Goal: Check status: Check status

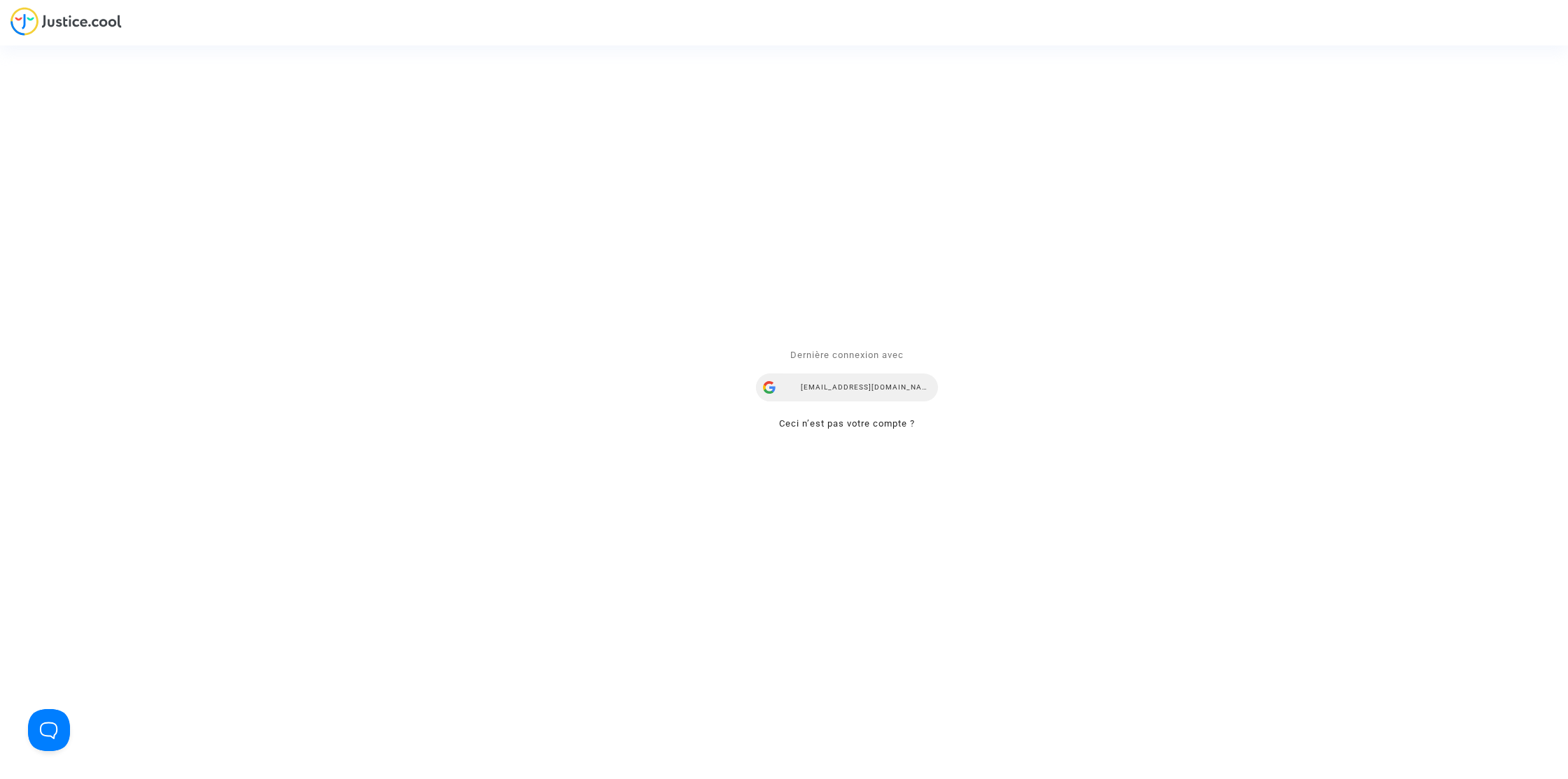
click at [891, 387] on div "lorenana@reclamaciondevuelos.com" at bounding box center [847, 389] width 182 height 28
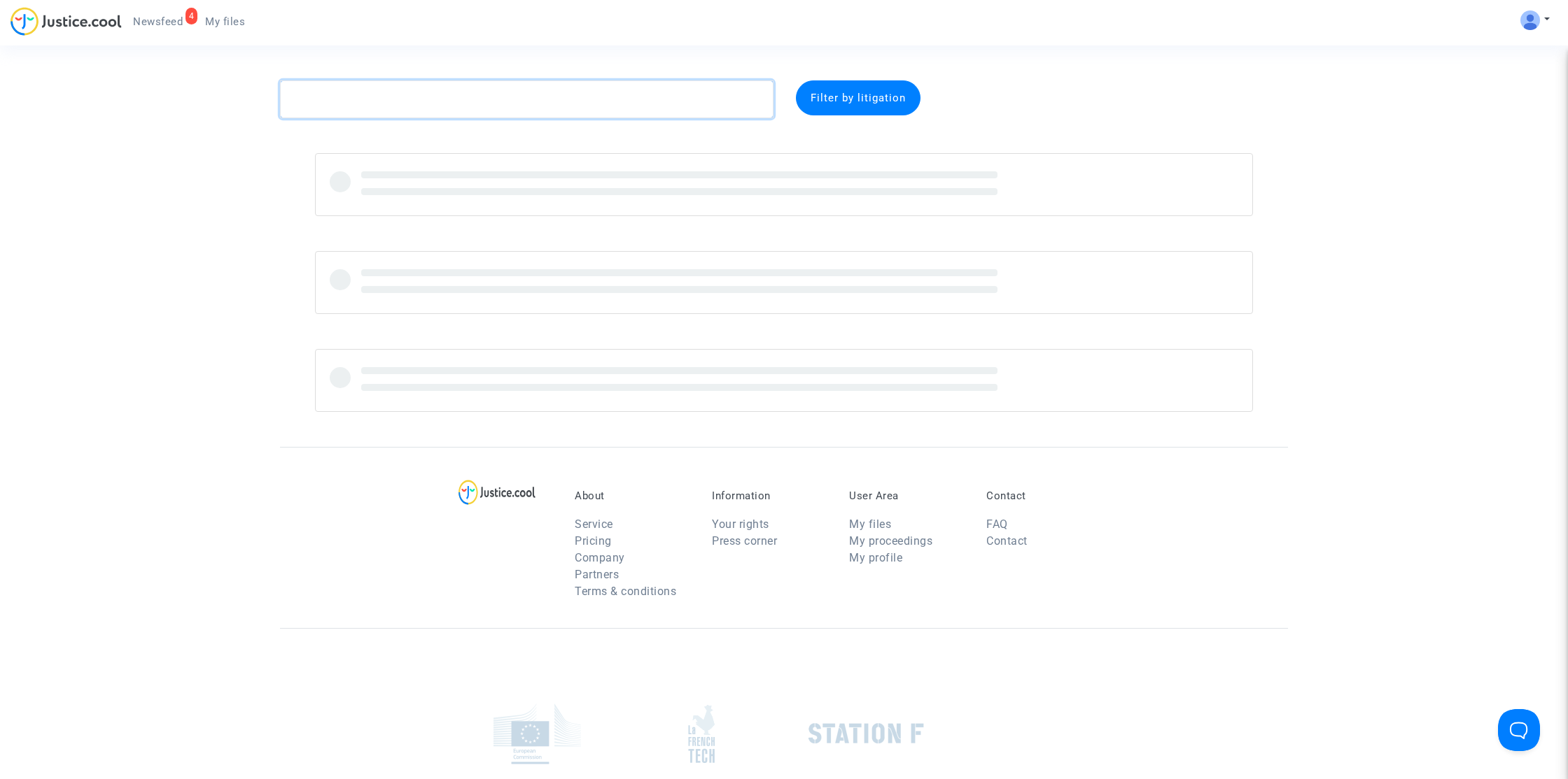
click at [592, 93] on textarea at bounding box center [526, 100] width 494 height 38
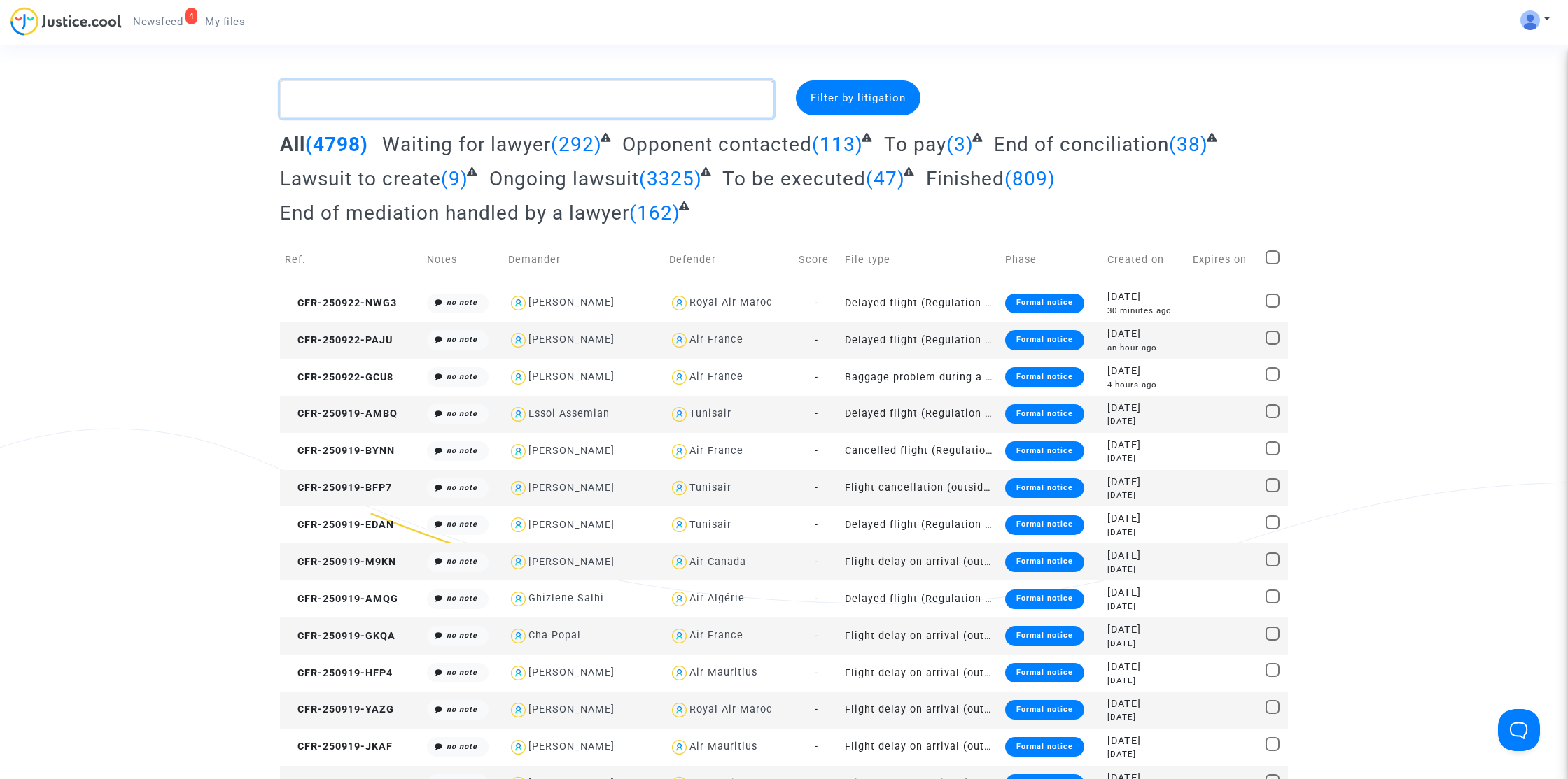
paste textarea "Gassine"
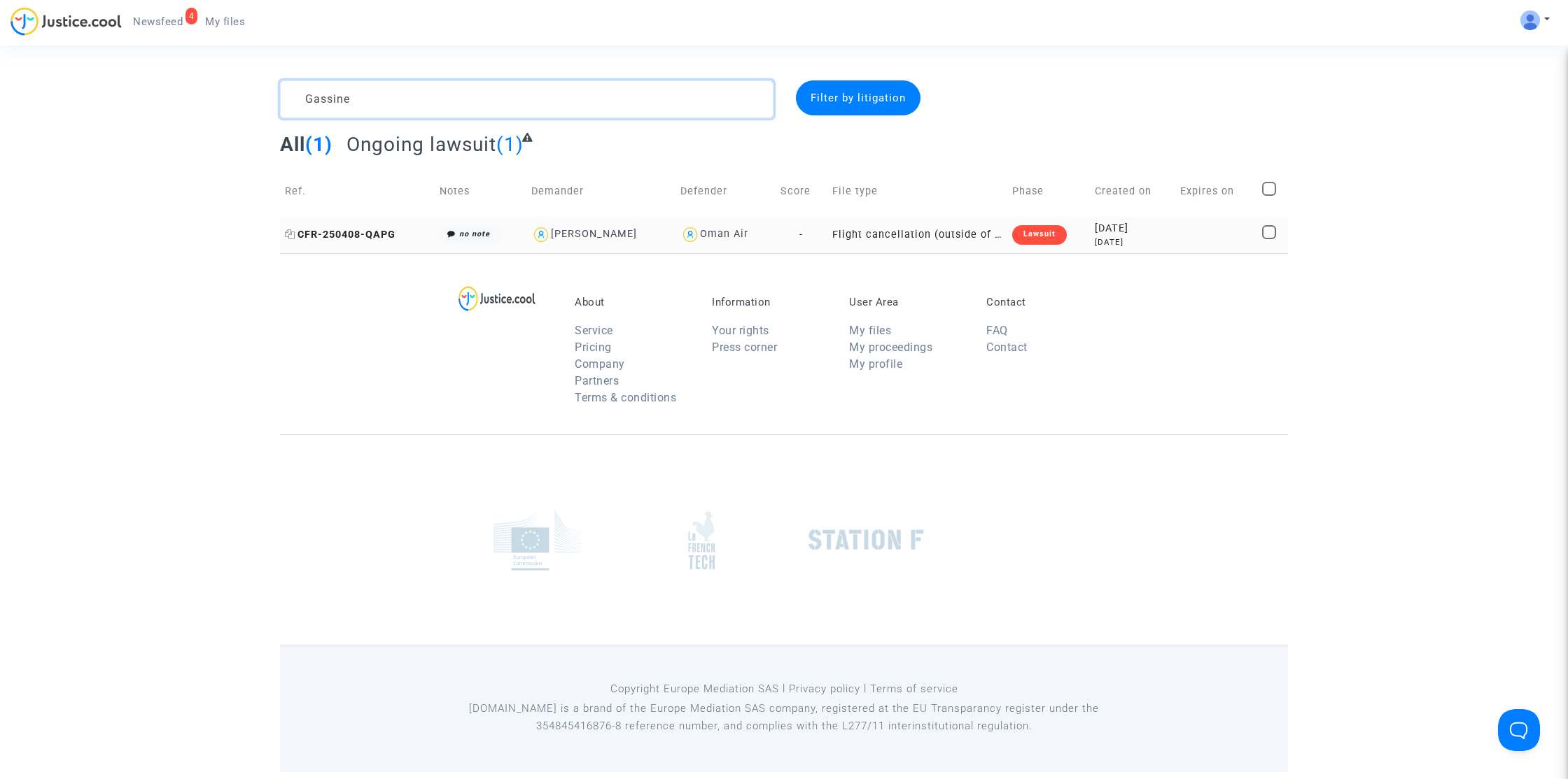
type textarea "Gassine"
click at [390, 232] on span "CFR-250408-QAPG" at bounding box center [339, 234] width 111 height 12
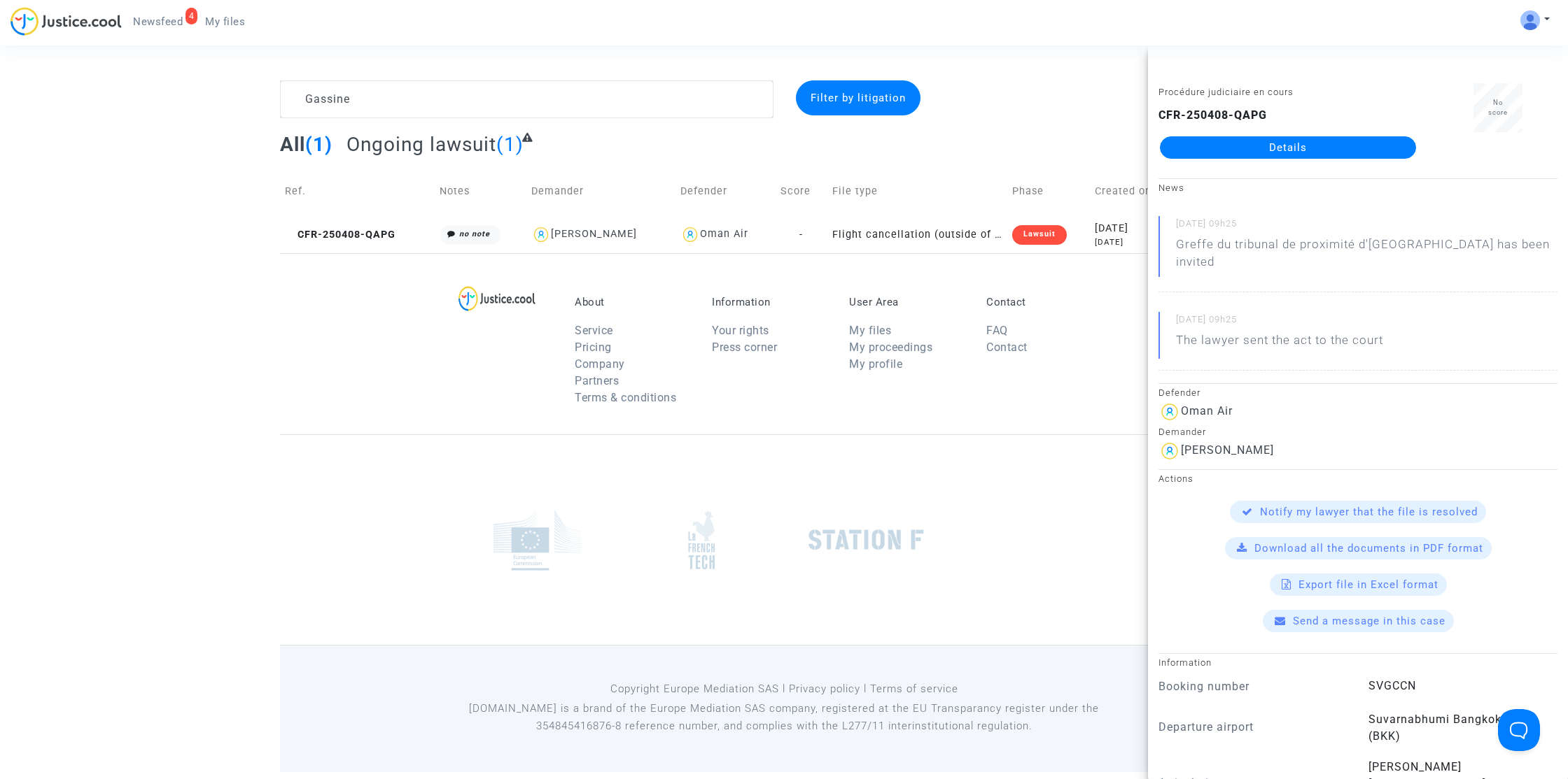
click at [1332, 150] on link "Details" at bounding box center [1287, 148] width 256 height 23
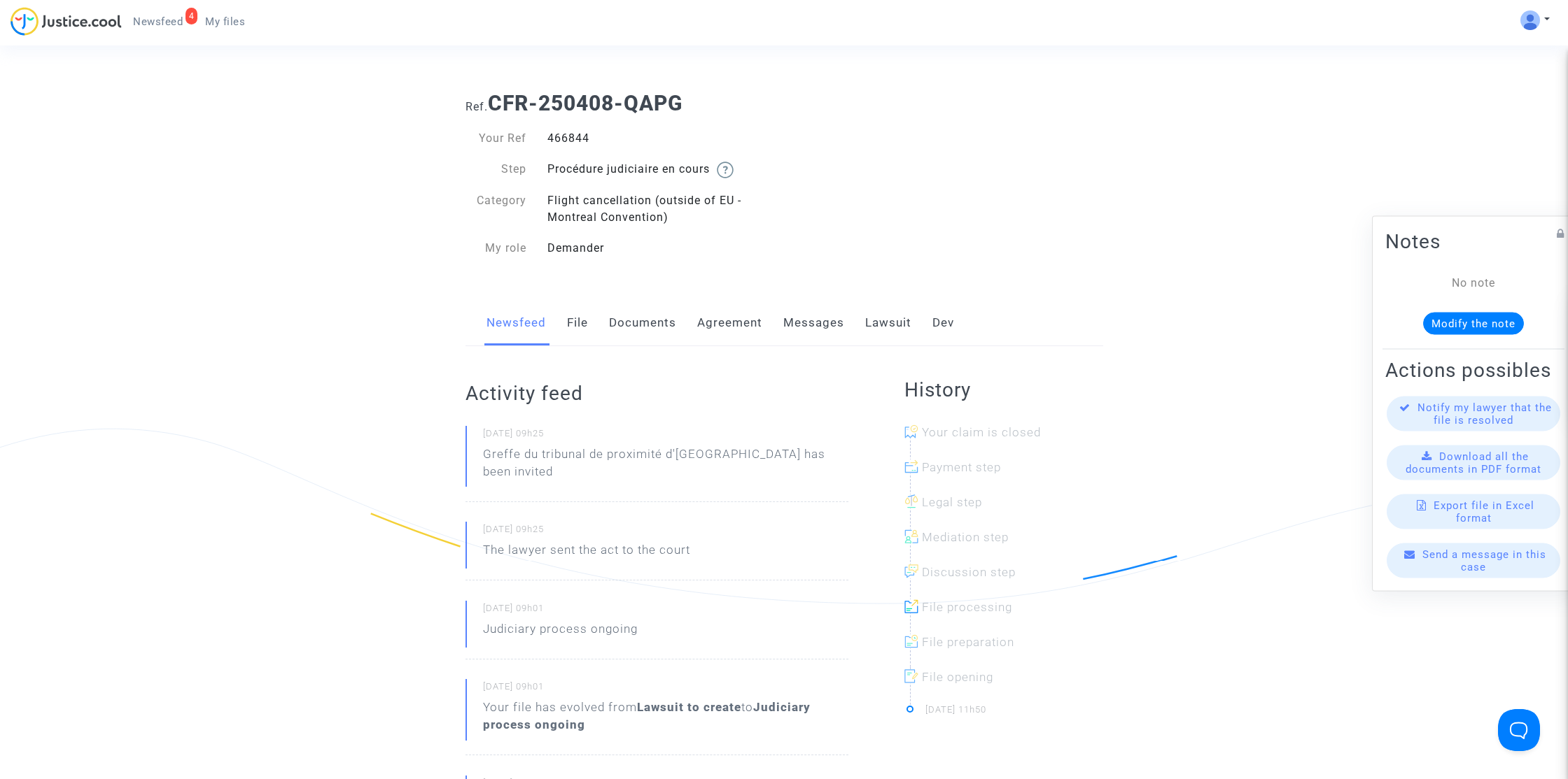
click at [869, 330] on link "Lawsuit" at bounding box center [888, 323] width 46 height 46
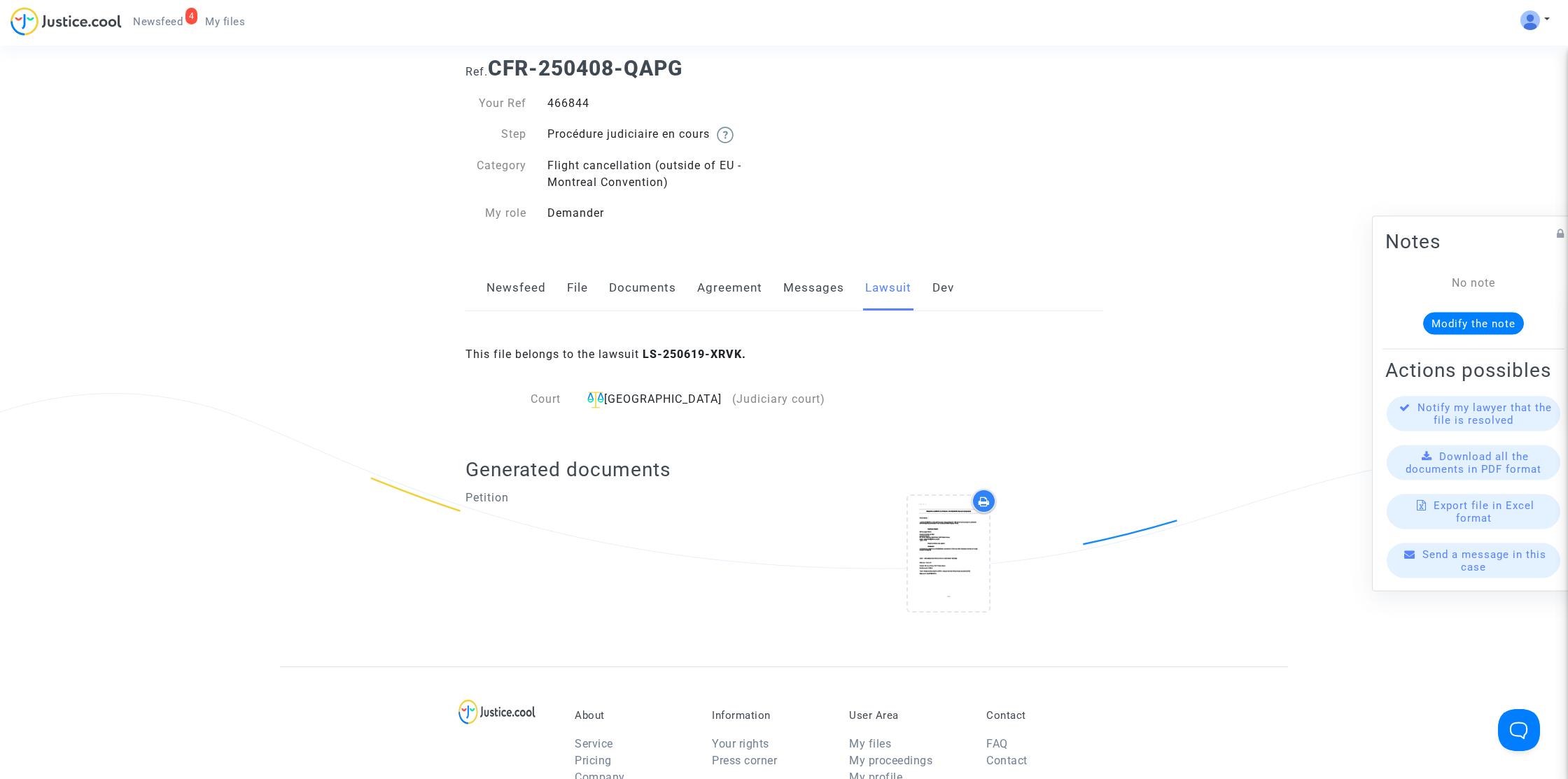
scroll to position [55, 0]
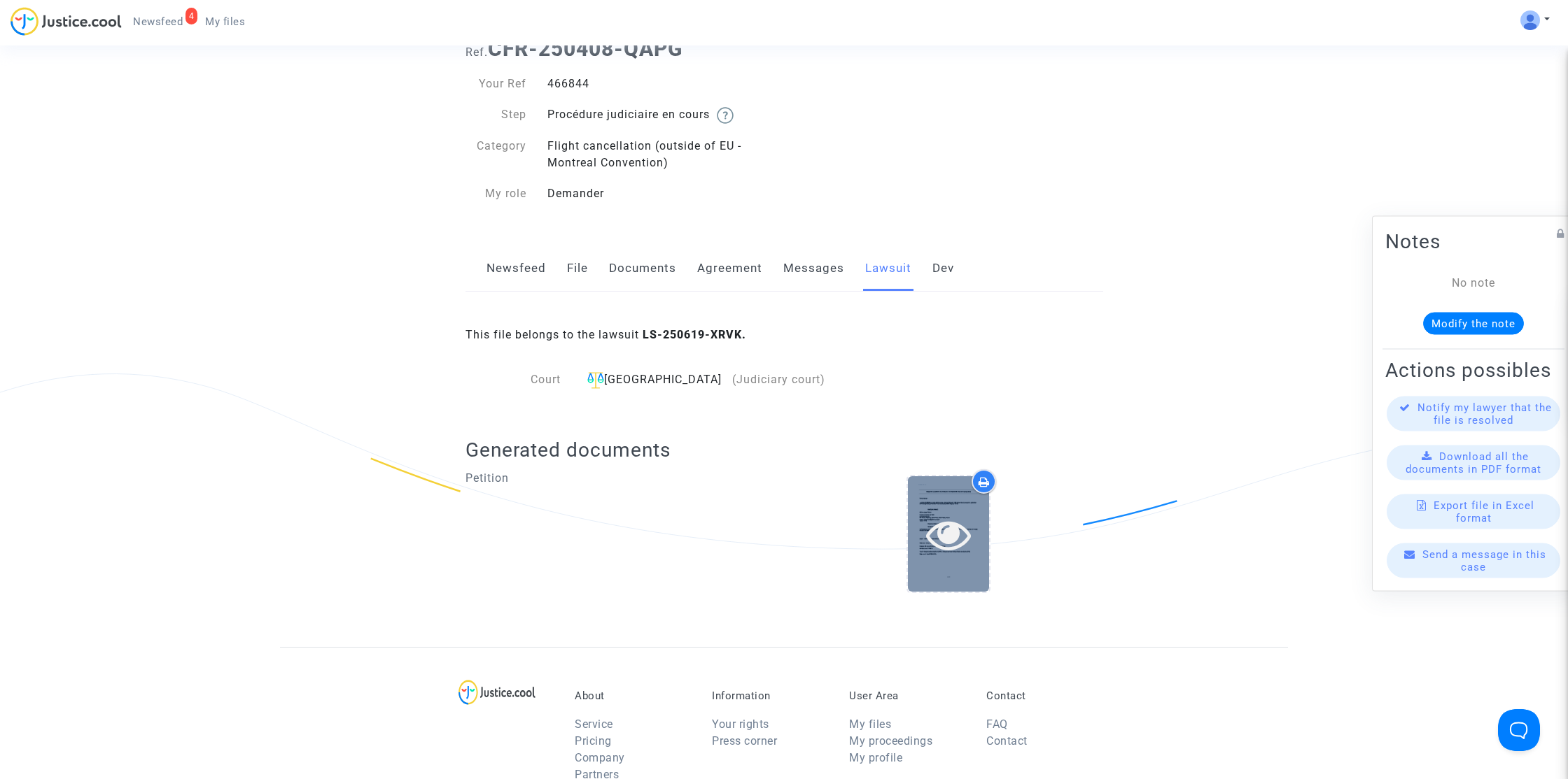
click at [940, 545] on icon at bounding box center [949, 534] width 46 height 45
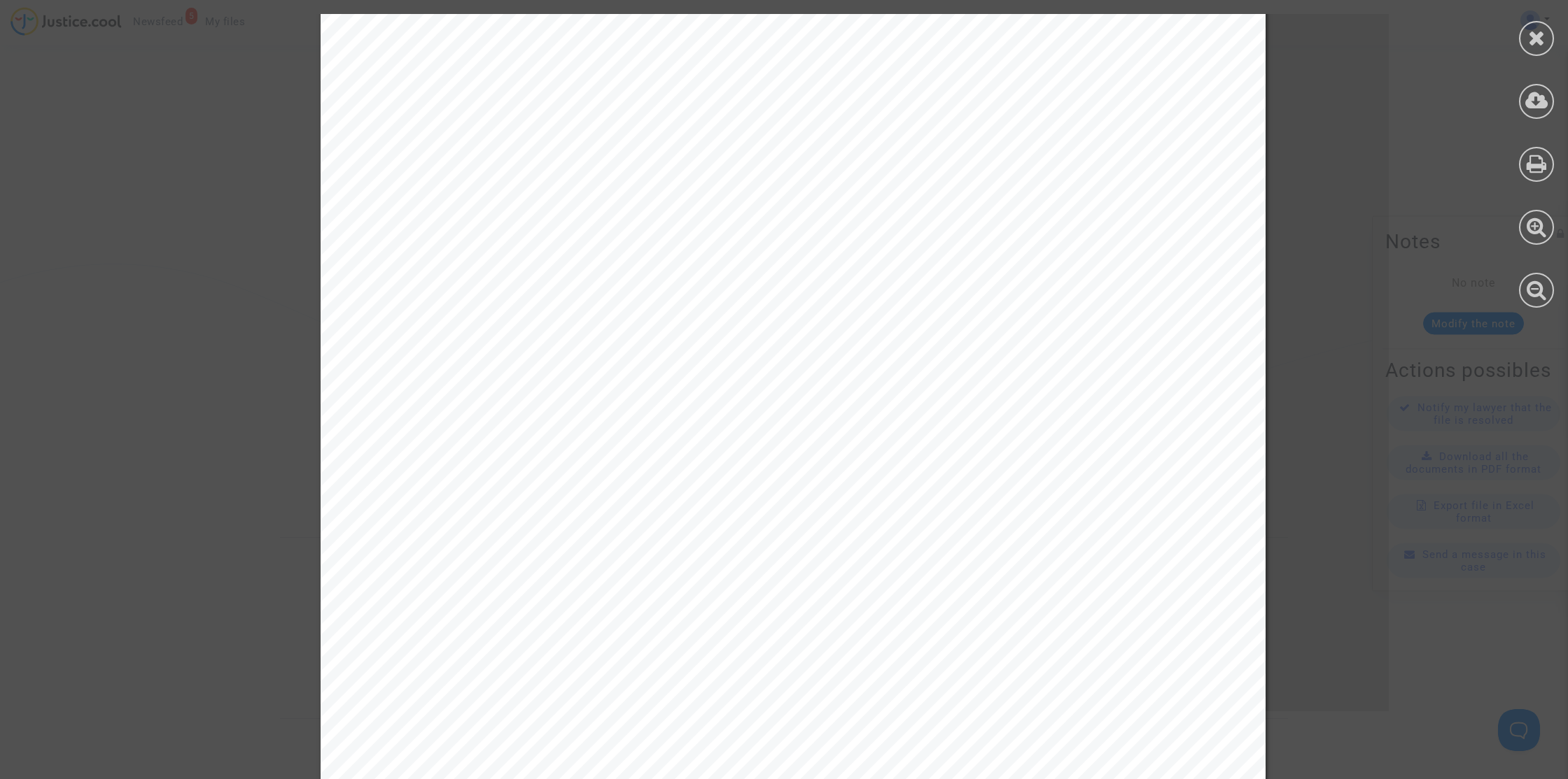
scroll to position [0, 0]
click at [1537, 105] on icon at bounding box center [1537, 100] width 23 height 21
